Goal: Task Accomplishment & Management: Manage account settings

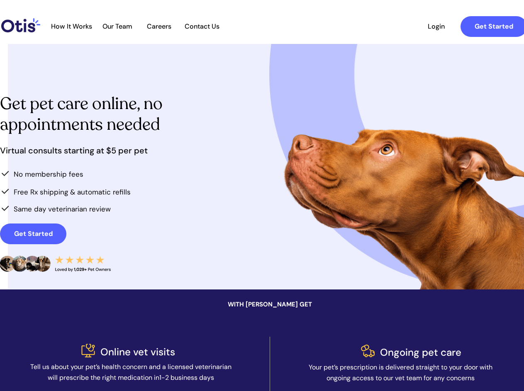
click at [283, 27] on div at bounding box center [289, 26] width 492 height 31
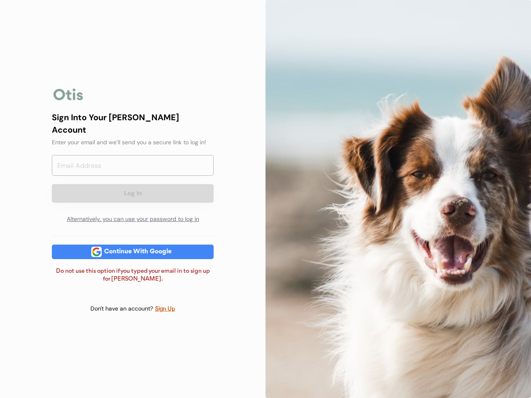
click at [265, 199] on div at bounding box center [397, 199] width 265 height 398
click at [133, 199] on div "Log In Alternatively, you can use your password to log in" at bounding box center [133, 191] width 162 height 73
click at [68, 100] on div at bounding box center [68, 94] width 33 height 17
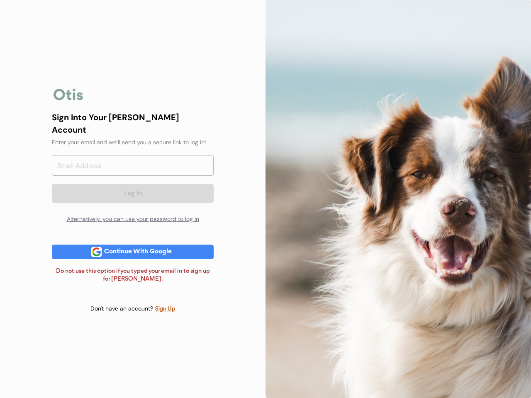
click at [133, 169] on input "email" at bounding box center [133, 165] width 162 height 21
click at [133, 129] on div "Sign Into Your Otis Account" at bounding box center [133, 123] width 162 height 25
click at [133, 123] on div "Sign Into Your Otis Account" at bounding box center [133, 123] width 162 height 25
click at [133, 138] on div "Enter your email and we’ll send you a secure link to log in!" at bounding box center [133, 142] width 162 height 9
click at [133, 186] on button "Log In" at bounding box center [133, 193] width 162 height 19
